Goal: Information Seeking & Learning: Learn about a topic

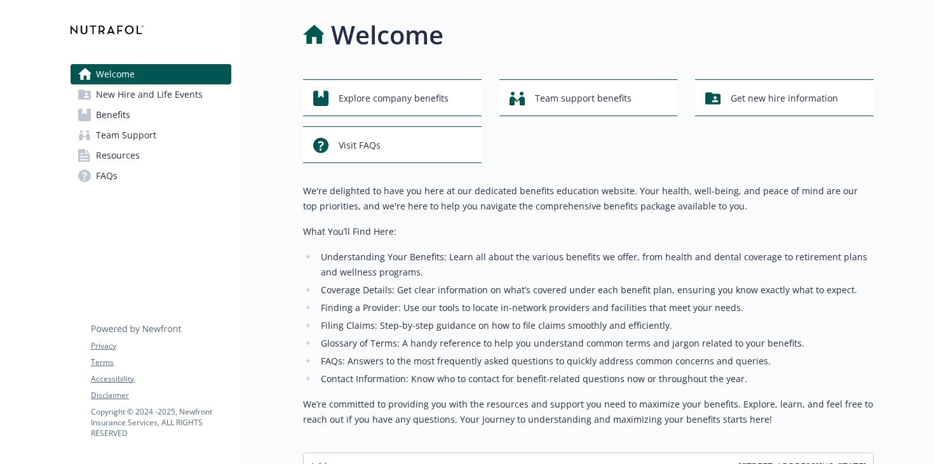
click at [149, 116] on link "Benefits" at bounding box center [151, 115] width 161 height 20
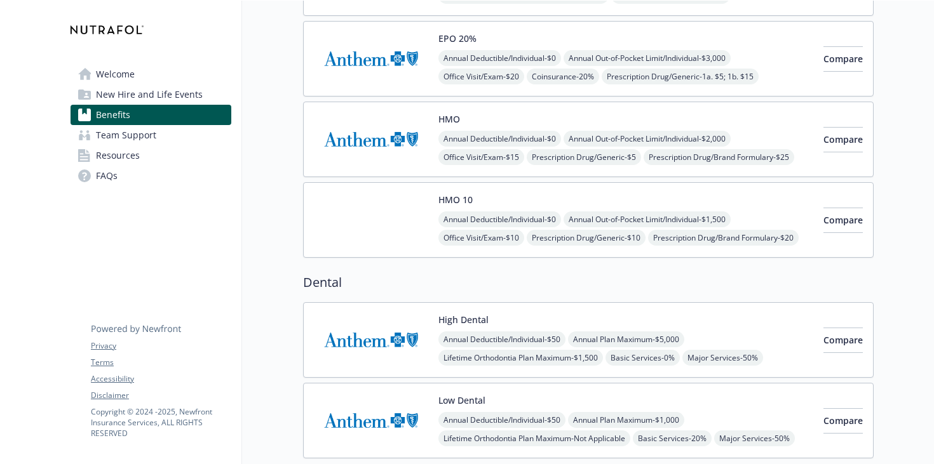
scroll to position [722, 0]
